Goal: Information Seeking & Learning: Check status

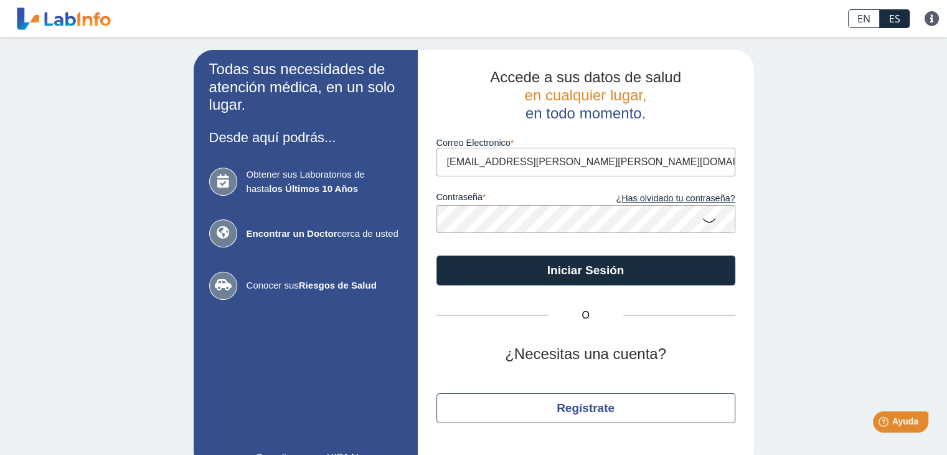
type input "xavier.rivera.roldan@gmail.com"
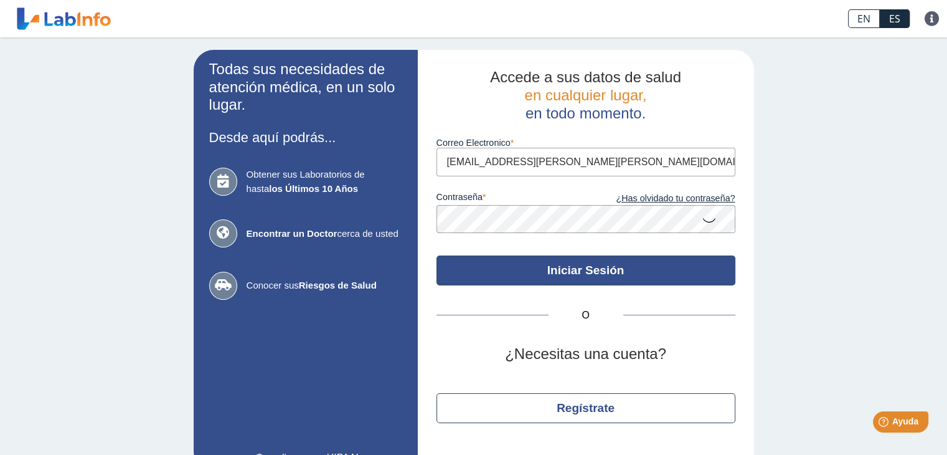
click at [545, 267] on button "Iniciar Sesión" at bounding box center [585, 270] width 299 height 30
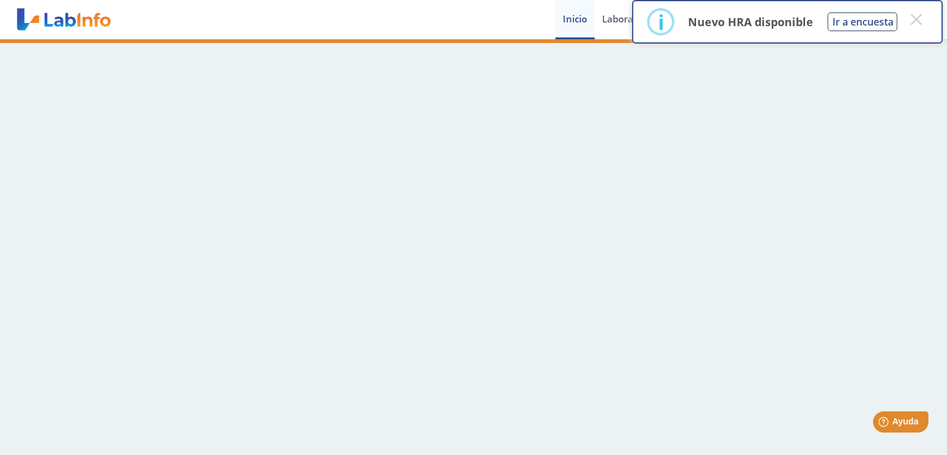
click at [820, 304] on main at bounding box center [473, 246] width 947 height 415
click at [573, 16] on link "Inicio" at bounding box center [574, 19] width 39 height 39
click at [920, 21] on button "×" at bounding box center [916, 19] width 22 height 22
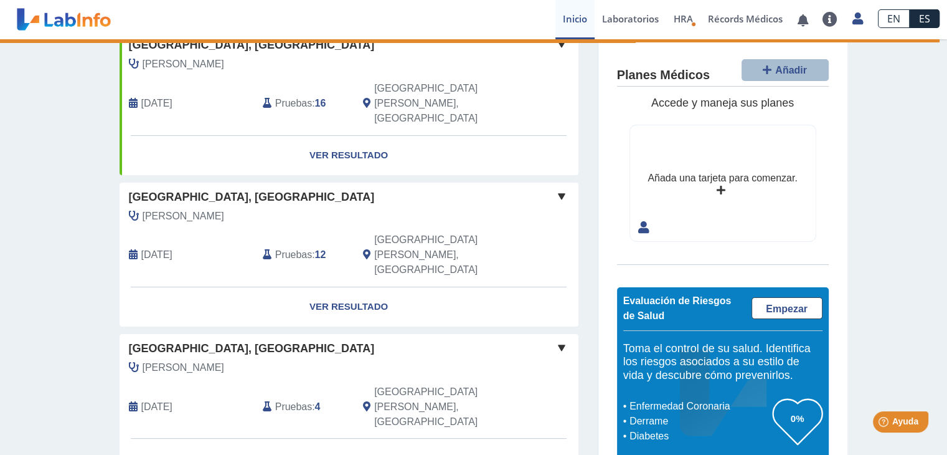
scroll to position [263, 0]
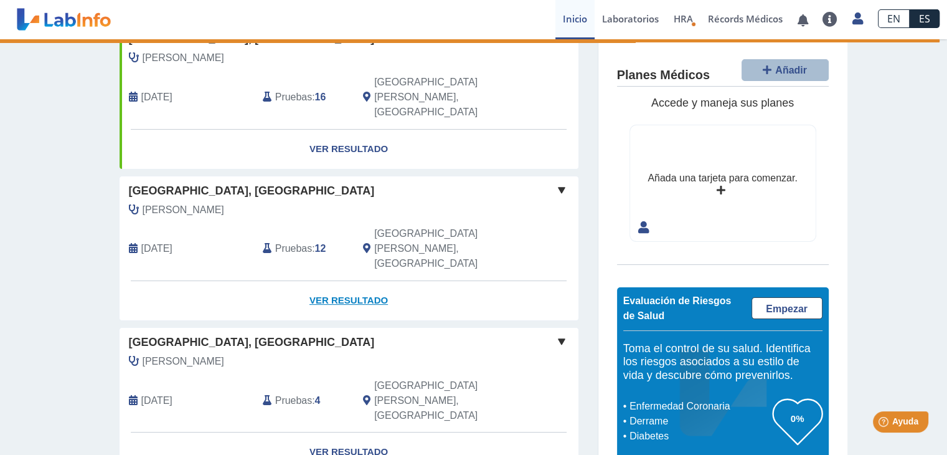
click at [361, 281] on link "Ver Resultado" at bounding box center [349, 300] width 459 height 39
click at [351, 281] on link "Ver Resultado" at bounding box center [349, 300] width 459 height 39
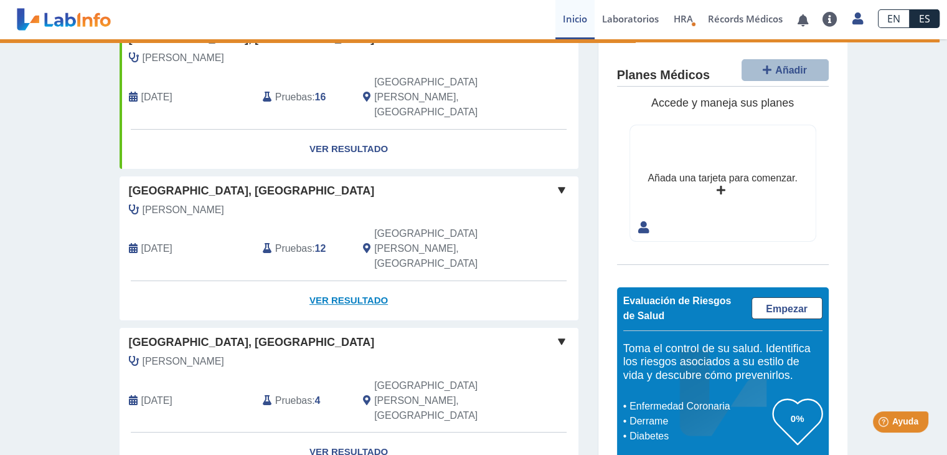
click at [351, 281] on link "Ver Resultado" at bounding box center [349, 300] width 459 height 39
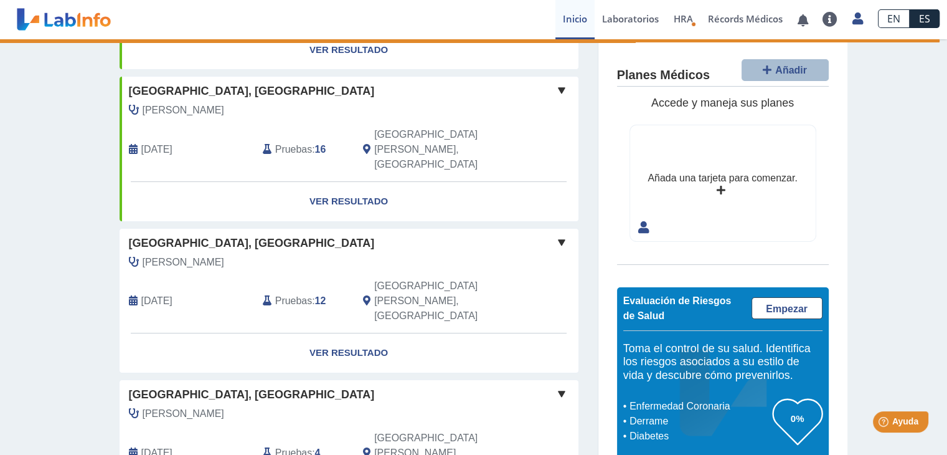
scroll to position [209, 0]
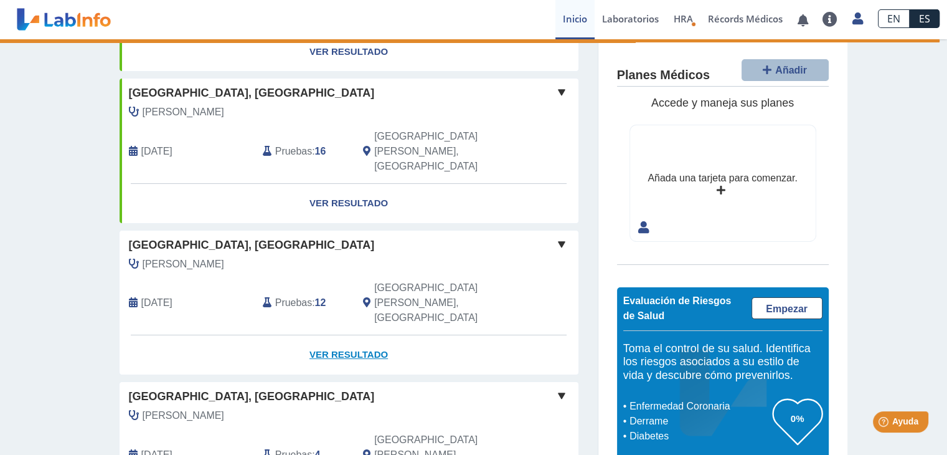
click at [359, 335] on link "Ver Resultado" at bounding box center [349, 354] width 459 height 39
click at [362, 335] on link "Ver Resultado" at bounding box center [349, 354] width 459 height 39
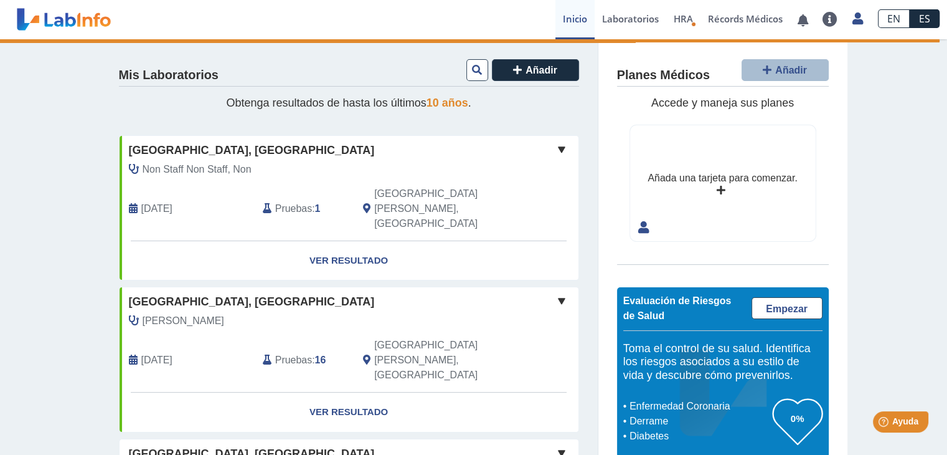
scroll to position [249, 0]
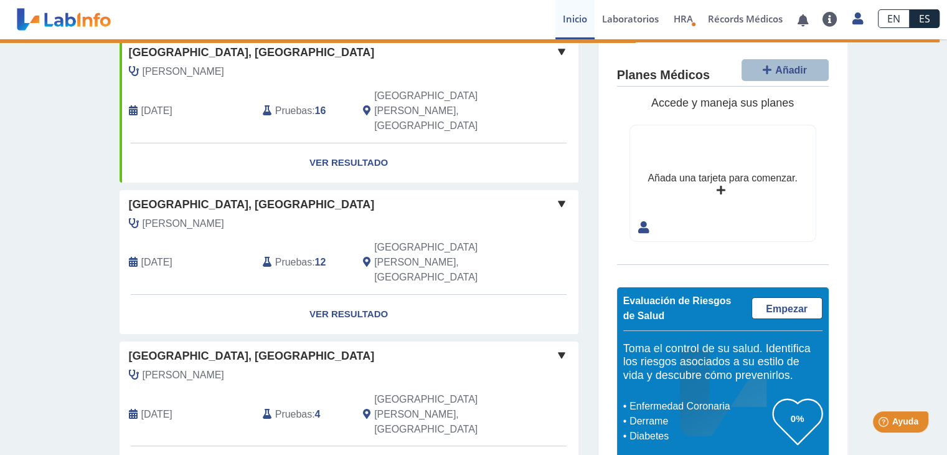
click at [554, 347] on span at bounding box center [561, 354] width 15 height 15
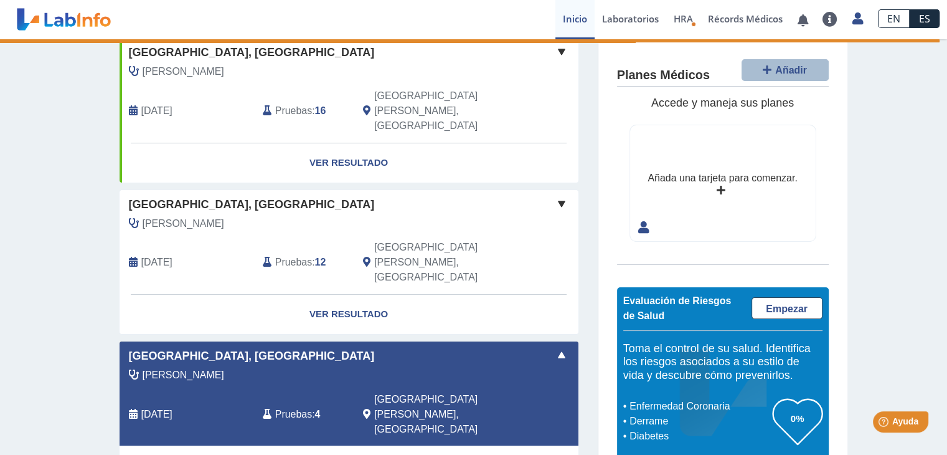
scroll to position [432, 0]
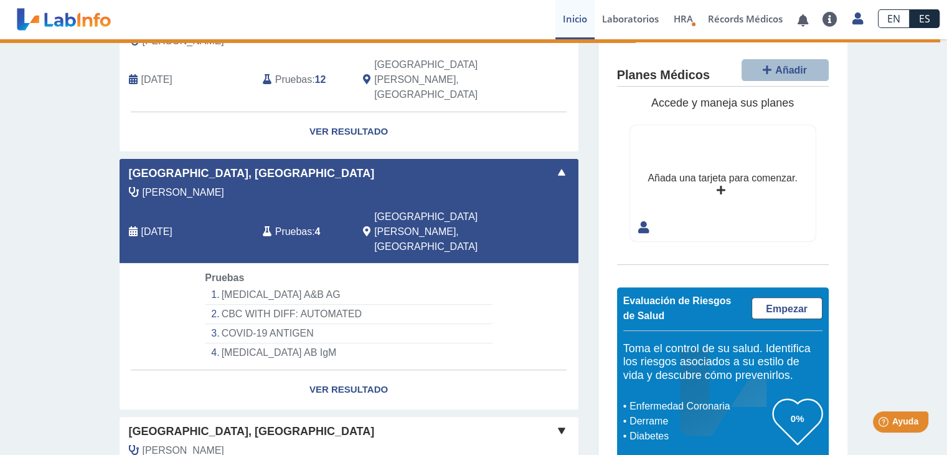
click at [276, 285] on li "INFLUENZA A&B AG" at bounding box center [348, 294] width 287 height 19
click at [334, 370] on link "Ver Resultado" at bounding box center [349, 389] width 459 height 39
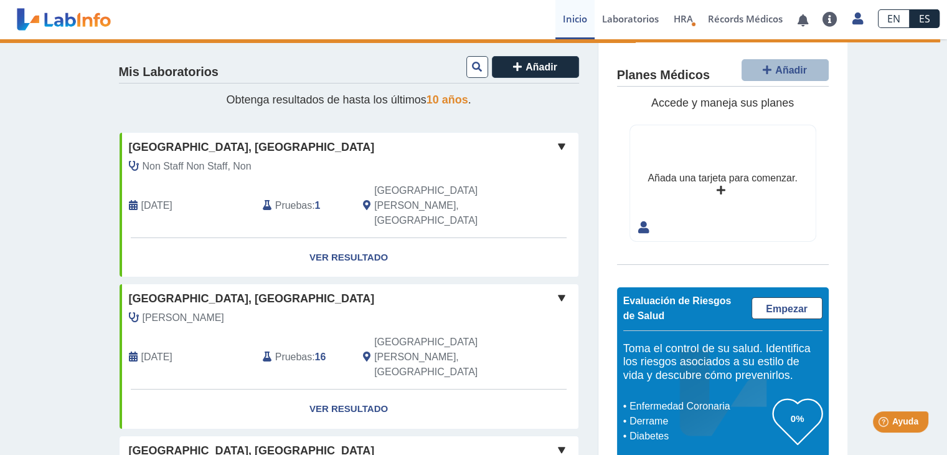
scroll to position [0, 0]
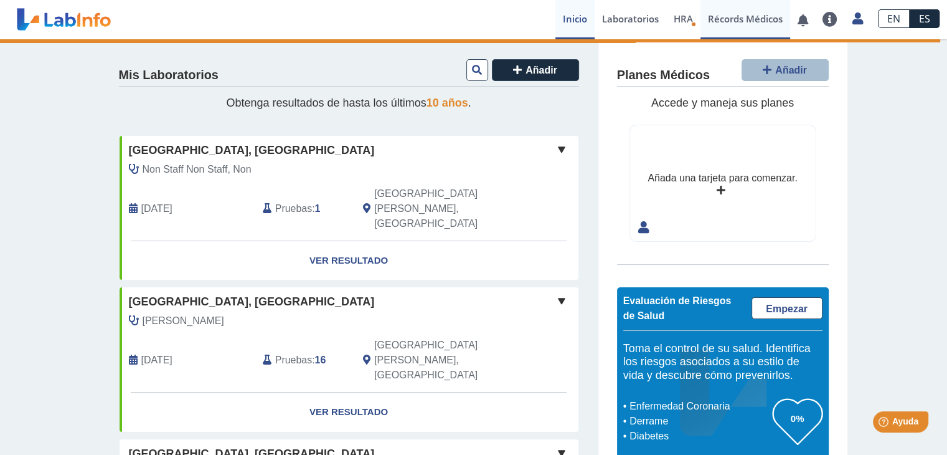
click at [732, 24] on link "Récords Médicos" at bounding box center [745, 19] width 90 height 39
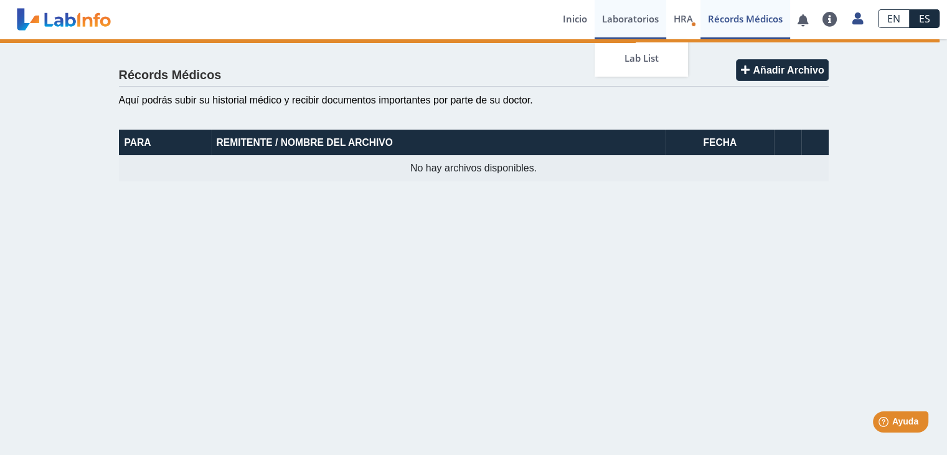
click at [628, 21] on link "Laboratorios" at bounding box center [631, 19] width 72 height 39
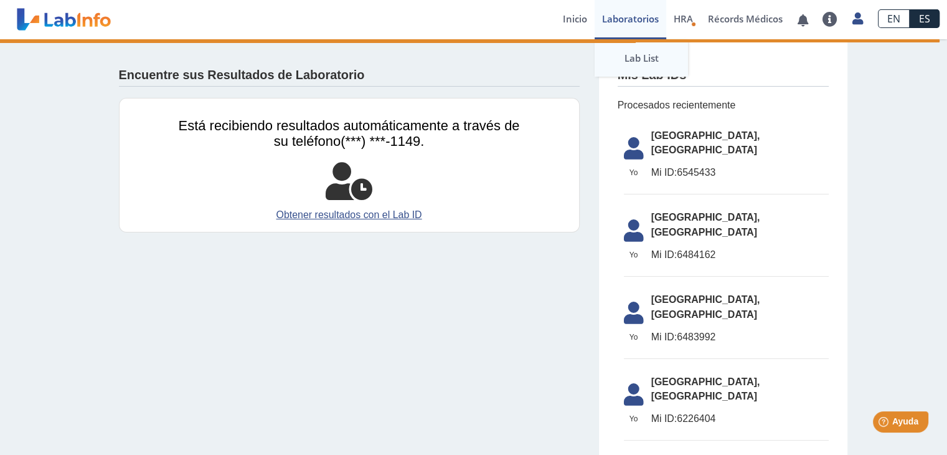
click at [648, 58] on link "Lab List" at bounding box center [641, 57] width 93 height 37
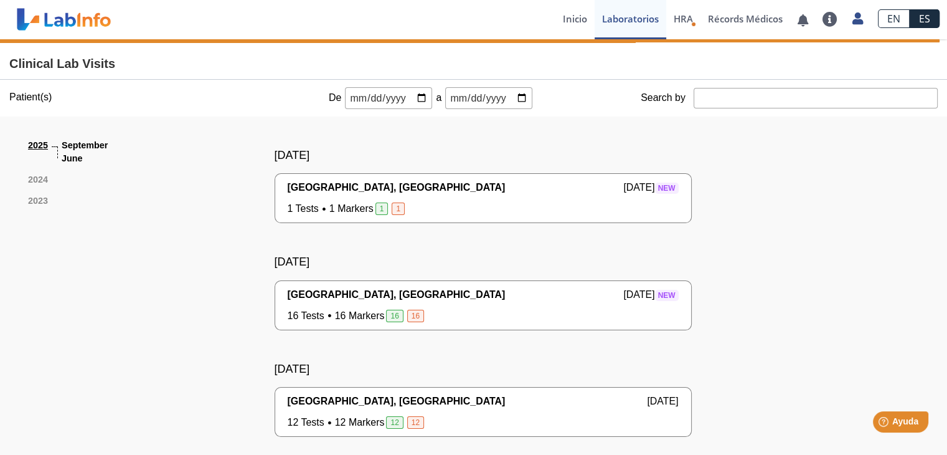
scroll to position [235, 0]
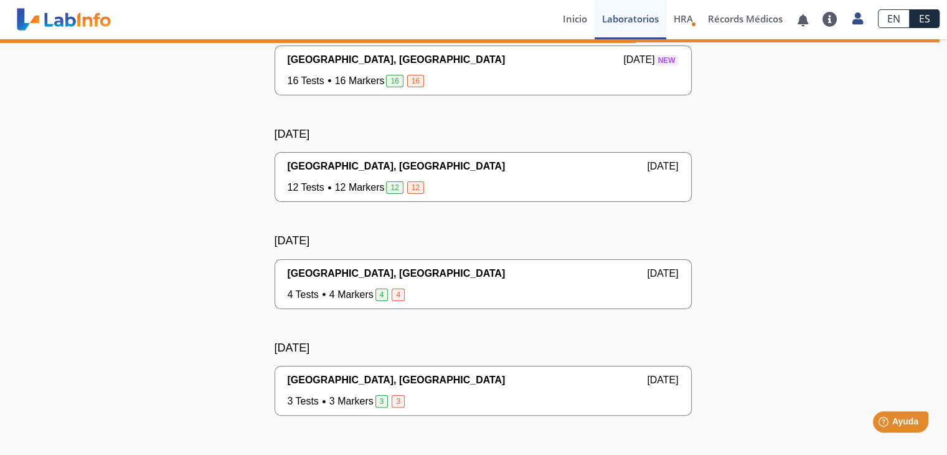
click at [509, 166] on div "Hospital Metropolitano, Rio Piedras Sep 18, 2025" at bounding box center [483, 166] width 391 height 15
click at [484, 169] on div "Hospital Metropolitano, Rio Piedras Sep 18, 2025" at bounding box center [483, 166] width 391 height 15
click at [465, 167] on span "[GEOGRAPHIC_DATA], [GEOGRAPHIC_DATA]" at bounding box center [397, 166] width 218 height 15
click at [461, 166] on span "[GEOGRAPHIC_DATA], [GEOGRAPHIC_DATA]" at bounding box center [397, 166] width 218 height 15
click at [503, 180] on div "12 Tests 12 Markers 12 12 Yo Yo" at bounding box center [483, 187] width 391 height 15
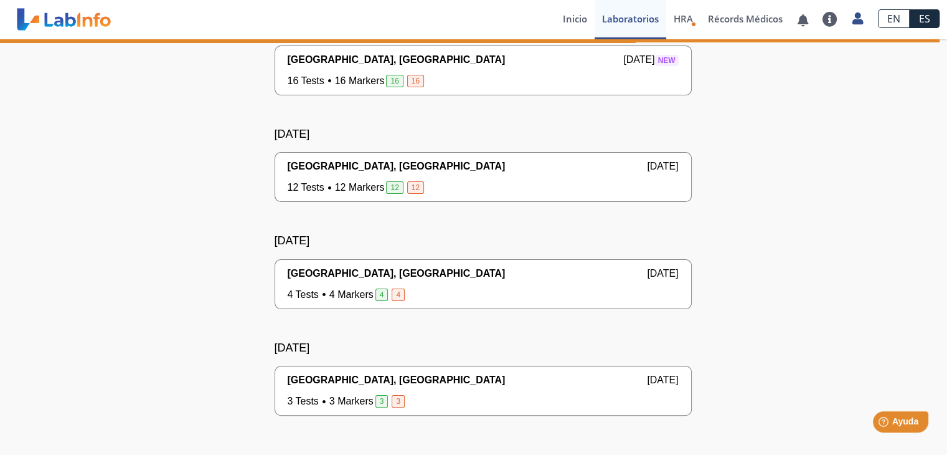
click at [503, 180] on div "12 Tests 12 Markers 12 12 Yo Yo" at bounding box center [483, 187] width 391 height 15
drag, startPoint x: 503, startPoint y: 178, endPoint x: 533, endPoint y: 184, distance: 30.5
click at [504, 177] on div "Hospital Metropolitano, Rio Piedras Sep 18, 2025 12 Tests 12 Markers 12 12 Yo Yo" at bounding box center [483, 177] width 391 height 36
click at [433, 167] on span "[GEOGRAPHIC_DATA], [GEOGRAPHIC_DATA]" at bounding box center [397, 166] width 218 height 15
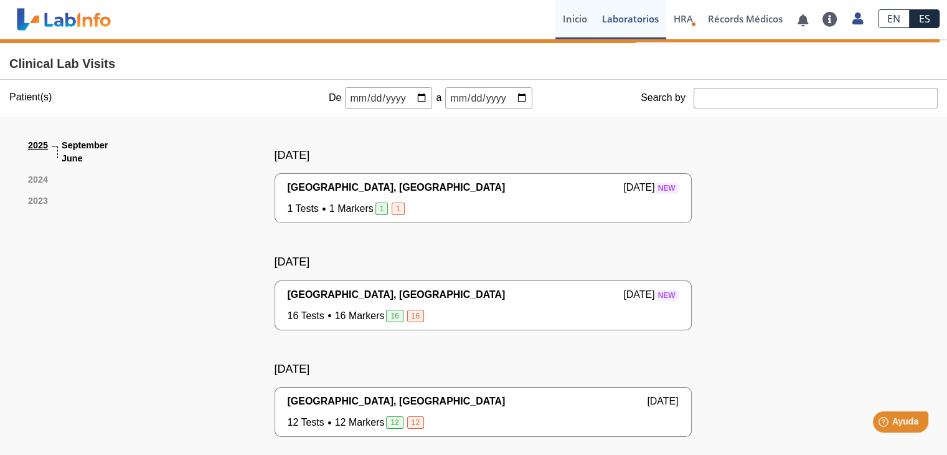
click at [575, 18] on link "Inicio" at bounding box center [574, 19] width 39 height 39
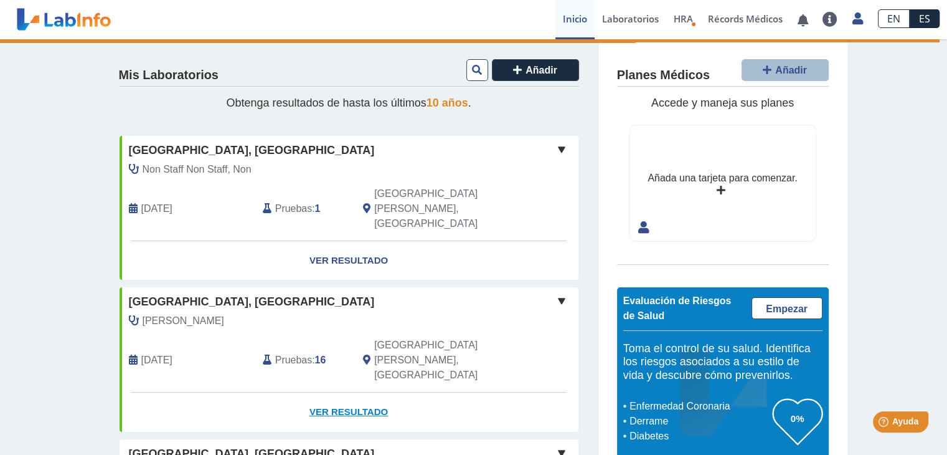
scroll to position [249, 0]
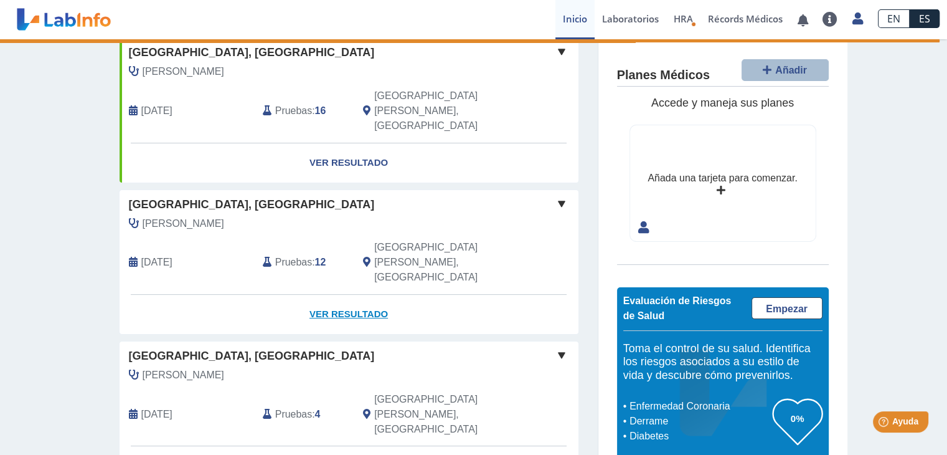
click at [329, 295] on link "Ver Resultado" at bounding box center [349, 314] width 459 height 39
click at [351, 143] on link "Ver Resultado" at bounding box center [349, 162] width 459 height 39
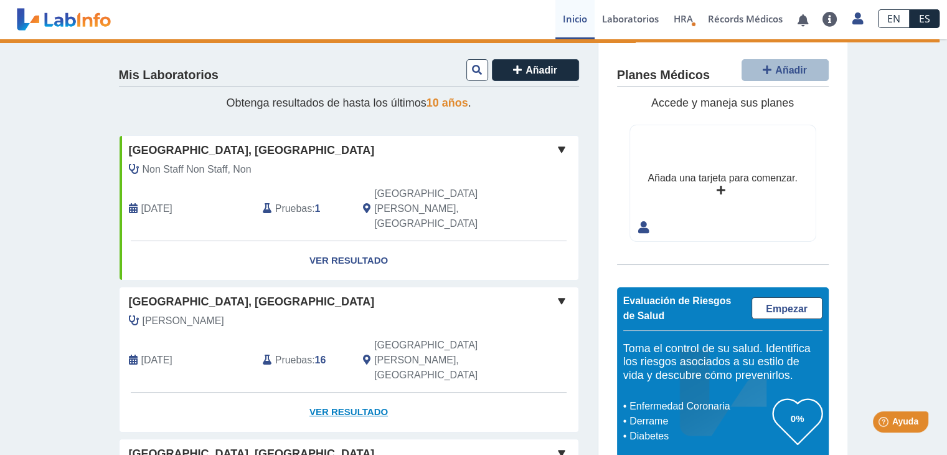
click at [360, 392] on link "Ver Resultado" at bounding box center [349, 411] width 459 height 39
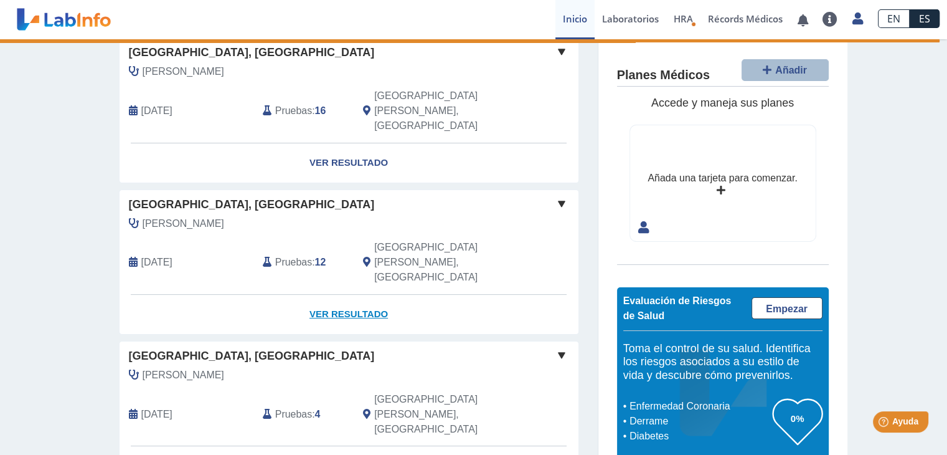
click at [339, 295] on link "Ver Resultado" at bounding box center [349, 314] width 459 height 39
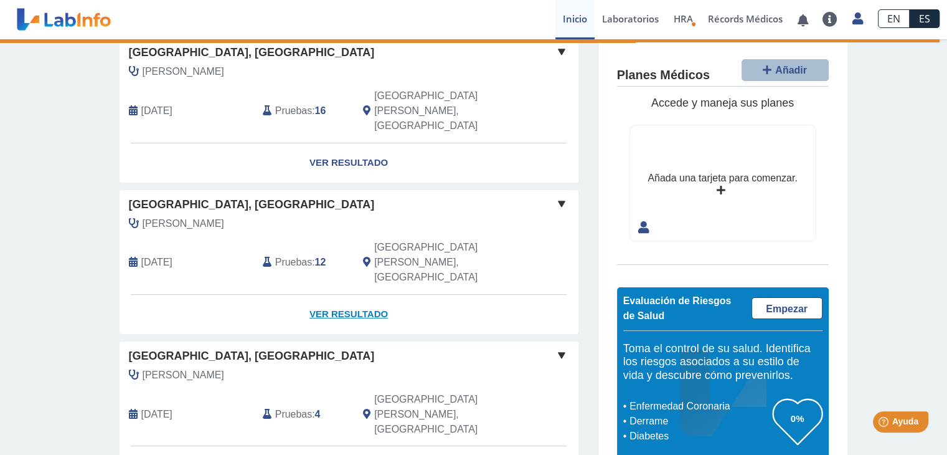
click at [339, 295] on link "Ver Resultado" at bounding box center [349, 314] width 459 height 39
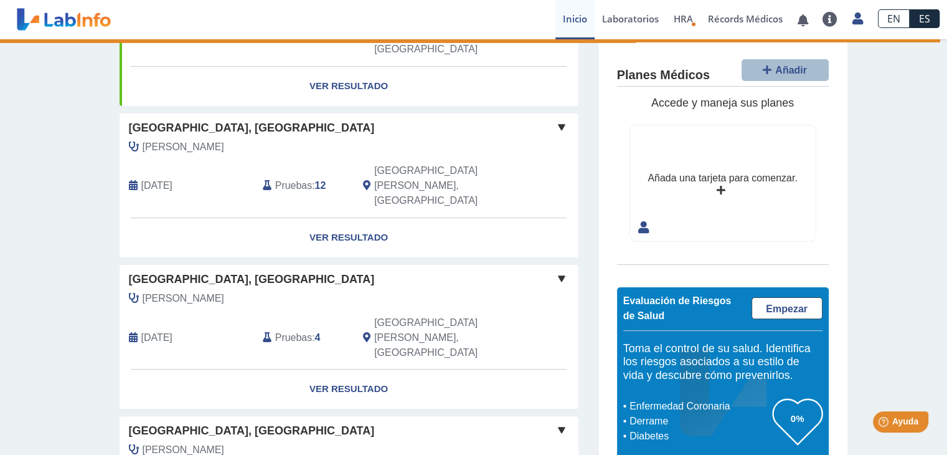
scroll to position [77, 0]
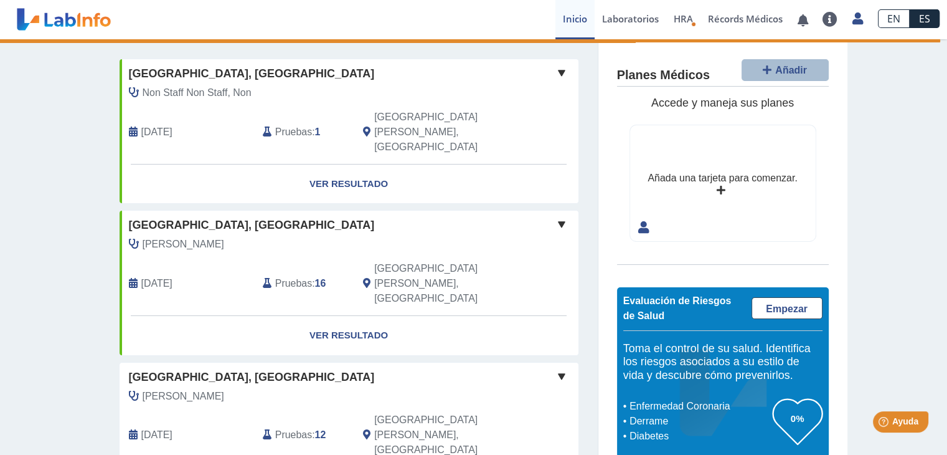
click at [88, 366] on div "Mis Laboratorios Añadir Obtenga resultados de hasta los últimos 10 años . [GEOG…" at bounding box center [473, 408] width 947 height 891
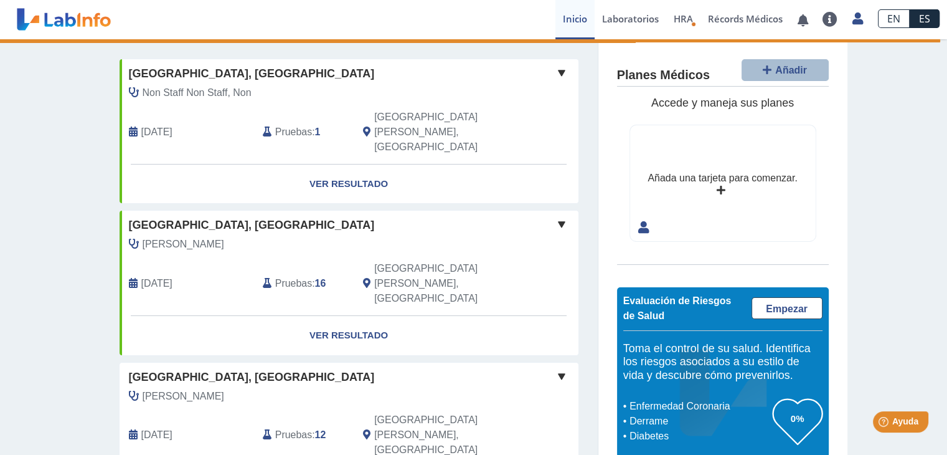
click at [316, 429] on b "12" at bounding box center [320, 434] width 11 height 11
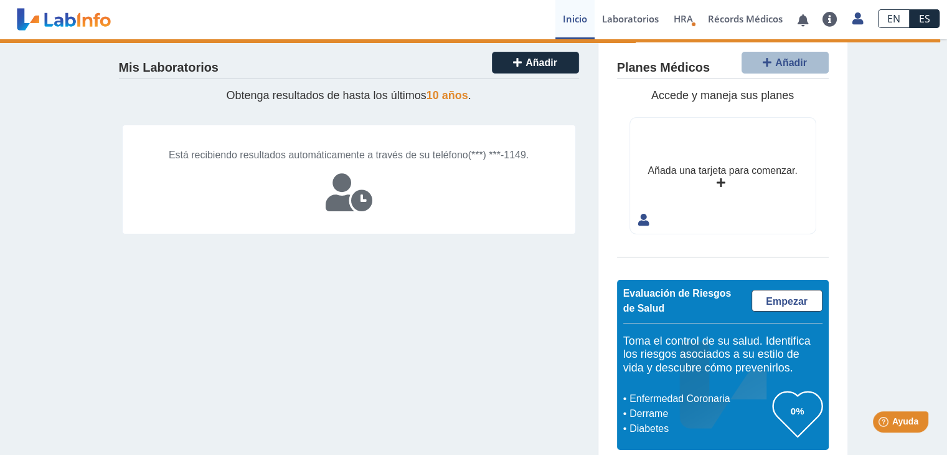
scroll to position [0, 0]
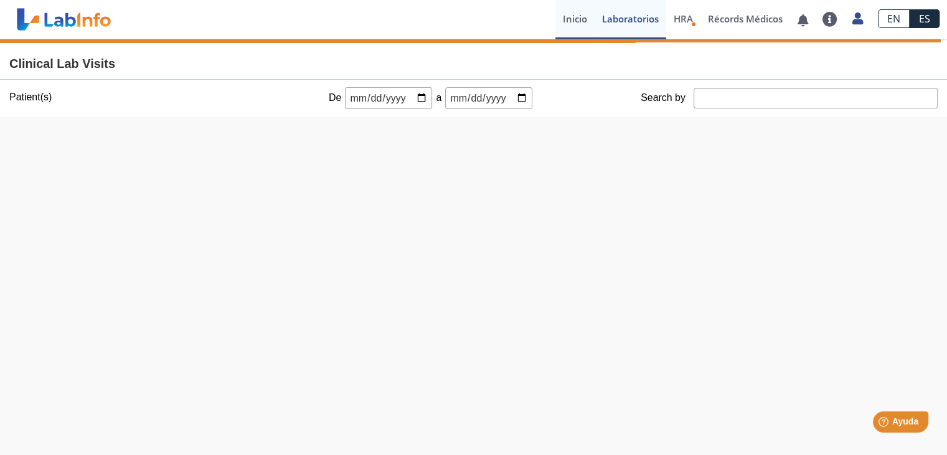
click at [574, 26] on link "Inicio" at bounding box center [574, 19] width 39 height 39
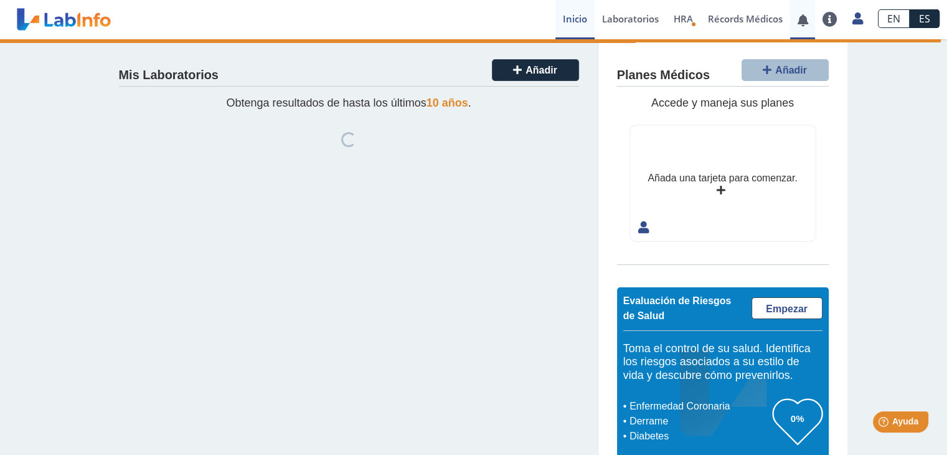
click at [802, 21] on link at bounding box center [803, 20] width 26 height 9
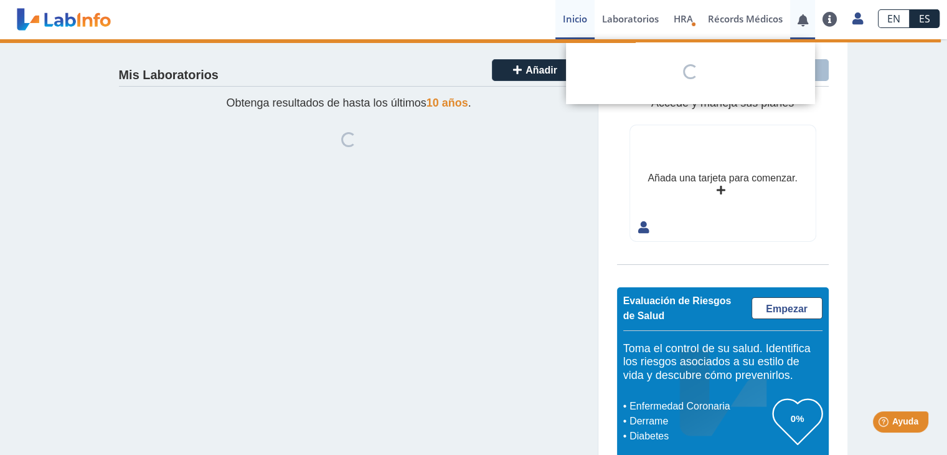
click at [804, 21] on link at bounding box center [803, 20] width 26 height 9
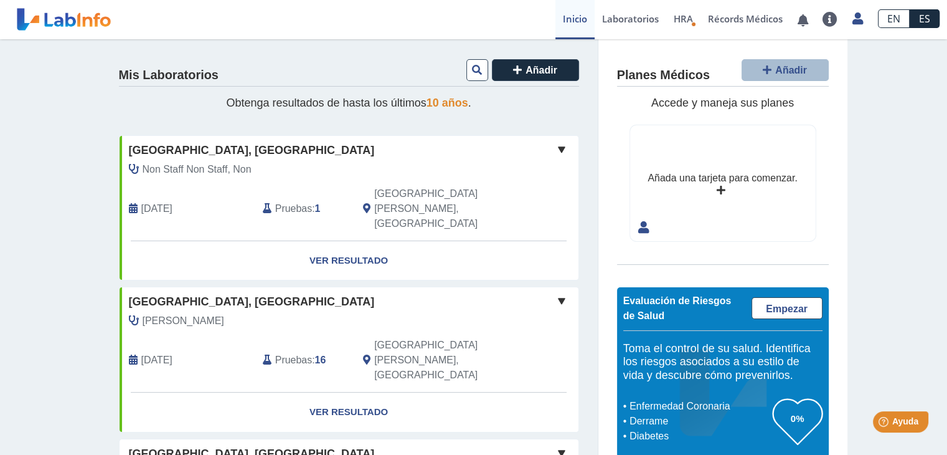
scroll to position [249, 0]
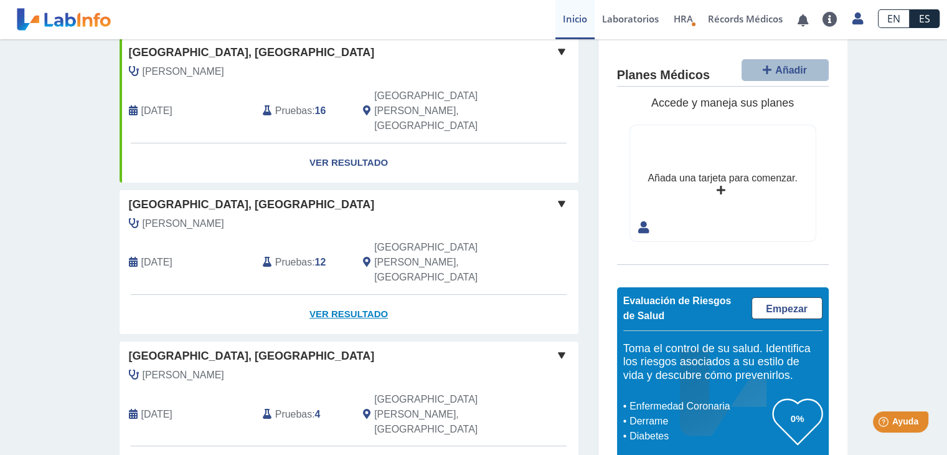
click at [356, 295] on link "Ver Resultado" at bounding box center [349, 314] width 459 height 39
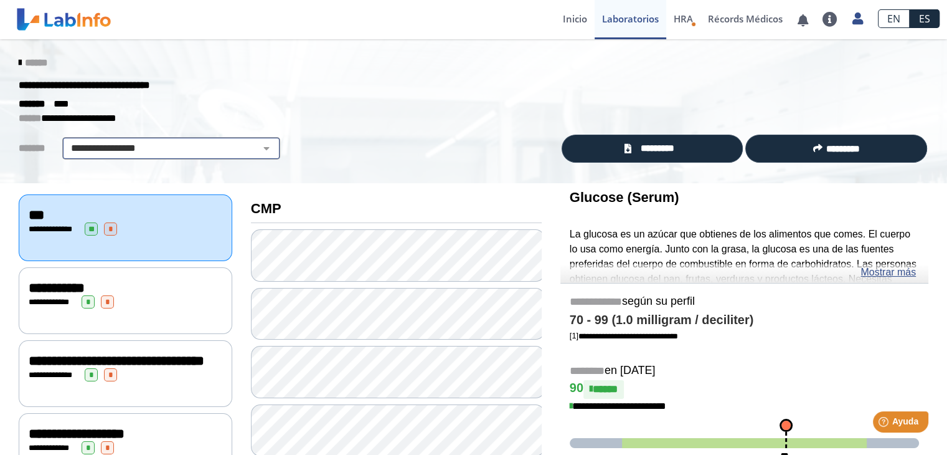
click at [179, 144] on select "**********" at bounding box center [171, 148] width 210 height 15
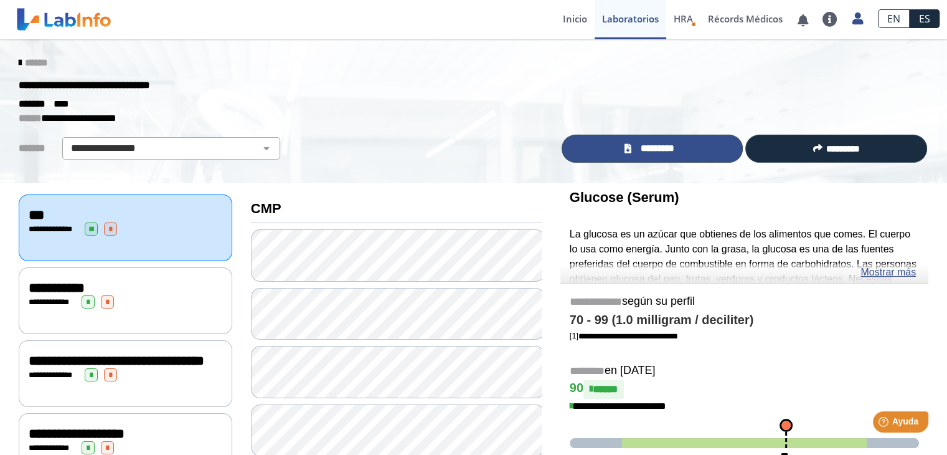
click at [630, 150] on link "*********" at bounding box center [653, 148] width 182 height 28
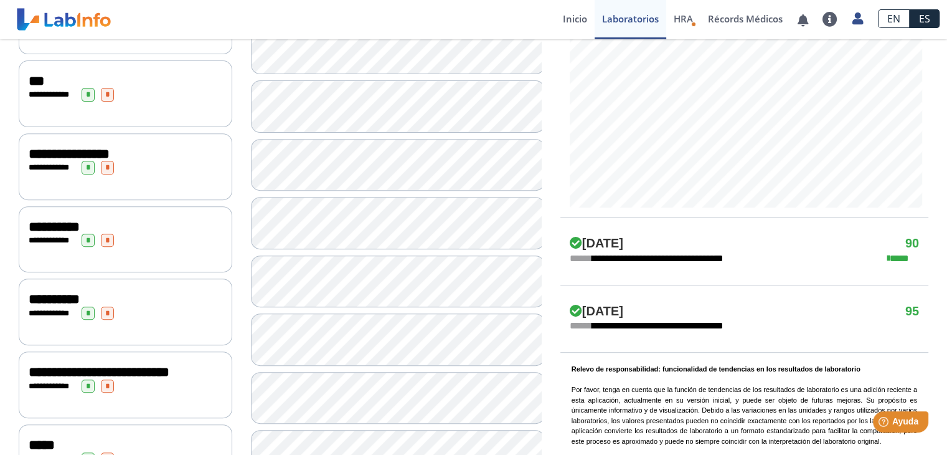
scroll to position [747, 0]
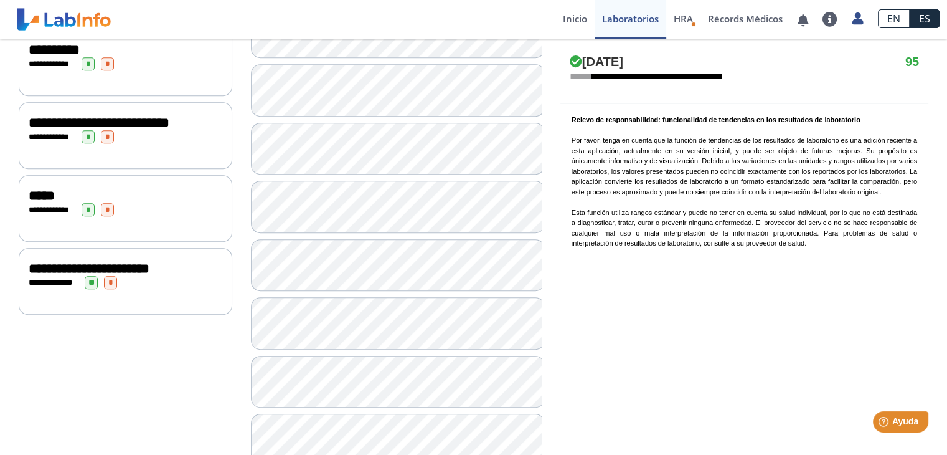
click at [141, 275] on span "**********" at bounding box center [89, 269] width 121 height 14
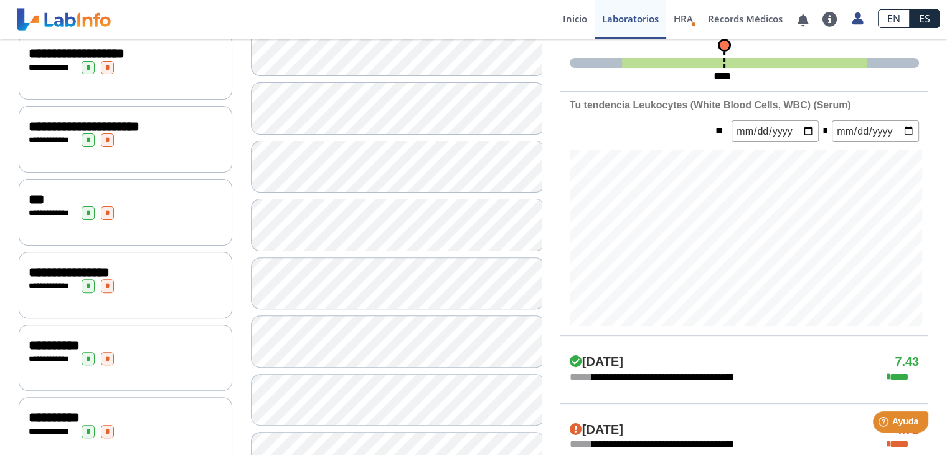
scroll to position [131, 0]
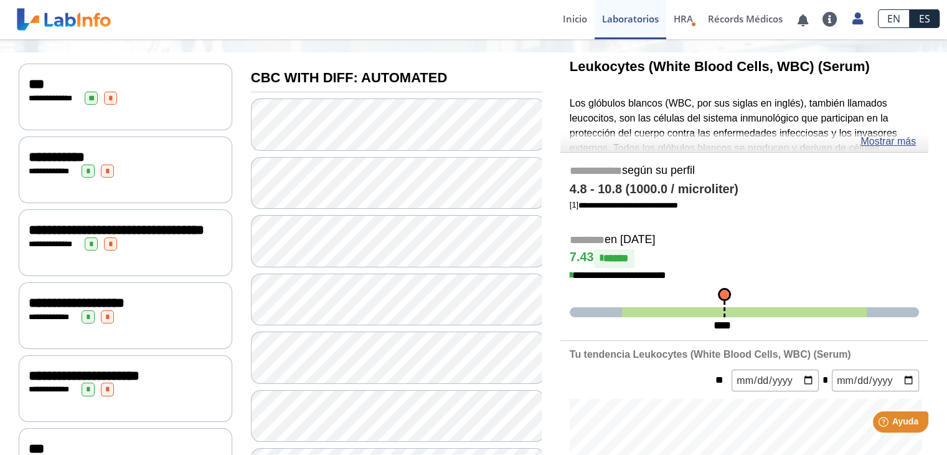
click at [130, 237] on div "**********" at bounding box center [126, 229] width 194 height 15
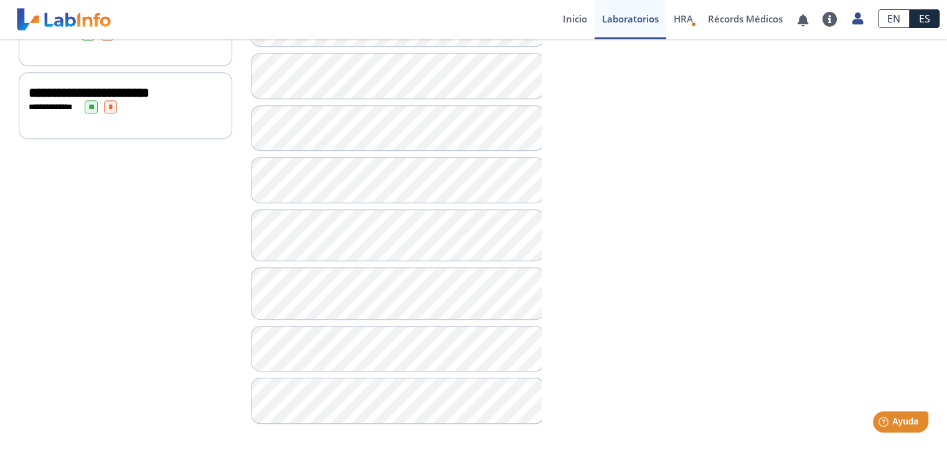
scroll to position [674, 0]
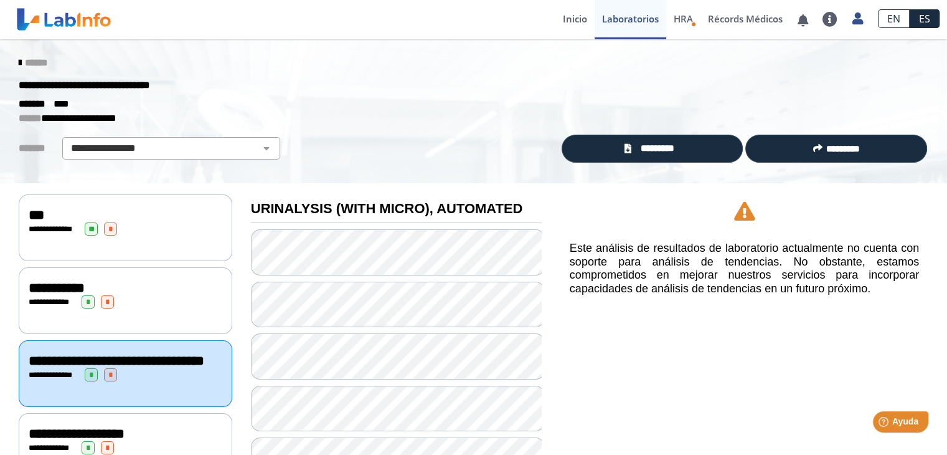
click at [20, 60] on link "******" at bounding box center [33, 62] width 29 height 9
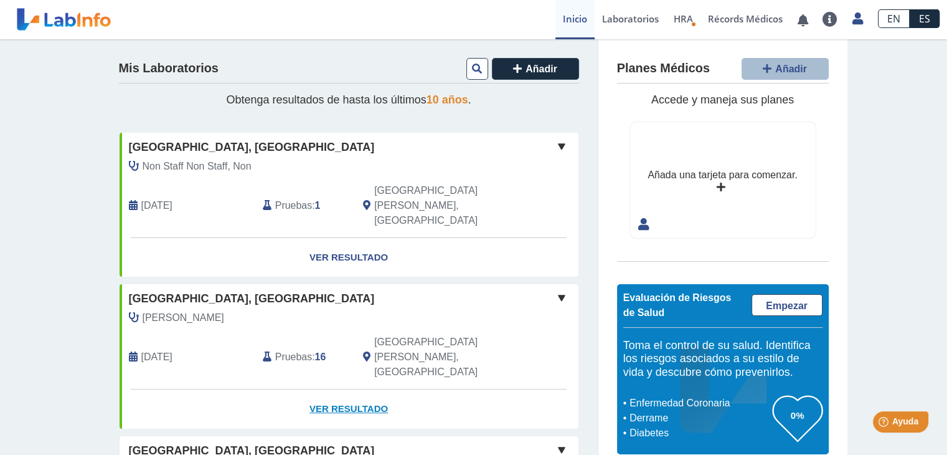
click at [359, 389] on link "Ver Resultado" at bounding box center [349, 408] width 459 height 39
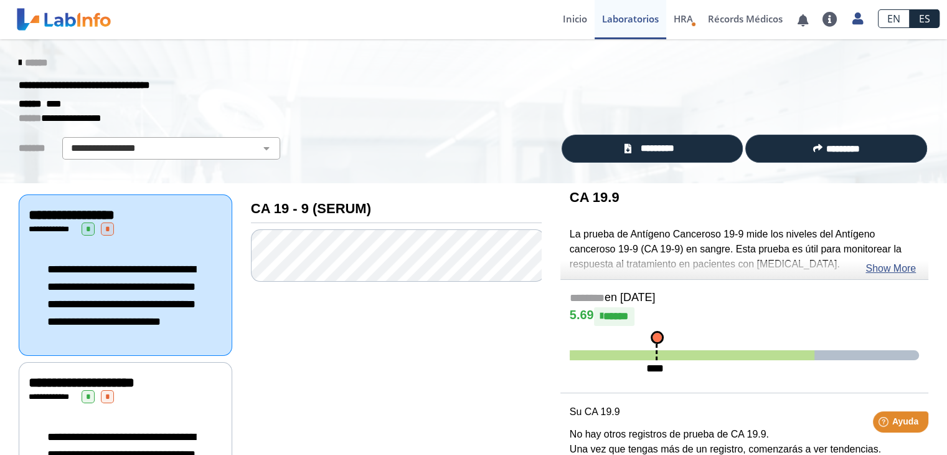
scroll to position [61, 0]
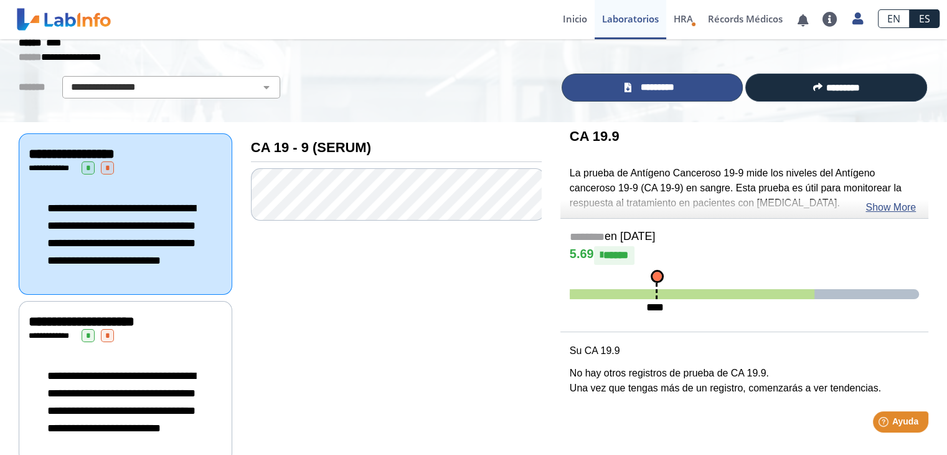
click at [690, 82] on link "*********" at bounding box center [653, 87] width 182 height 28
